Goal: Find specific page/section: Find specific page/section

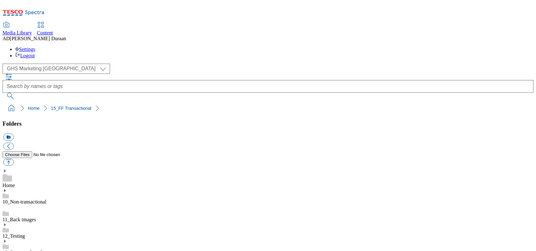
select select "flare-ghs-mktg"
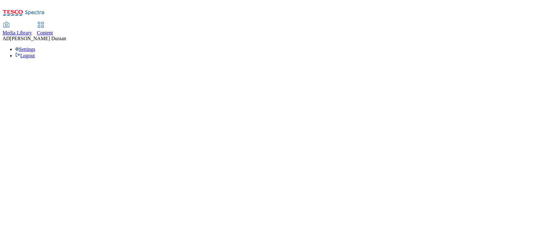
select select "flare-ghs-mktg"
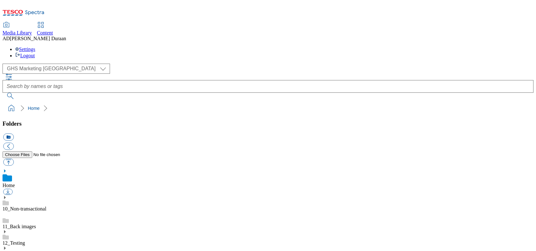
scroll to position [0, 0]
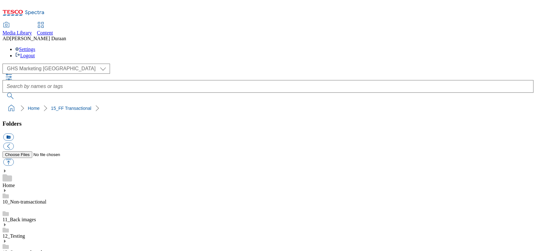
scroll to position [246, 0]
